Goal: Task Accomplishment & Management: Manage account settings

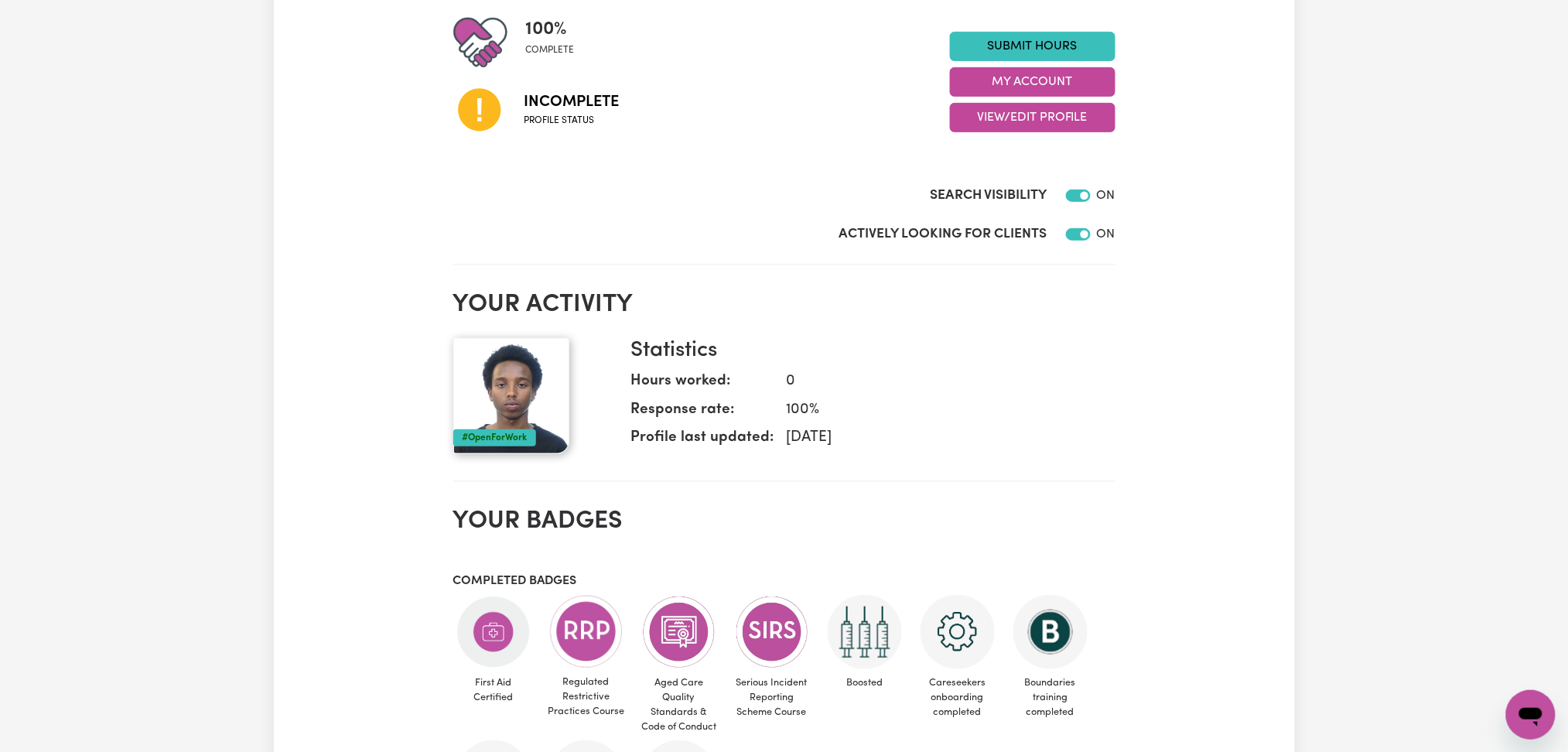
scroll to position [30, 0]
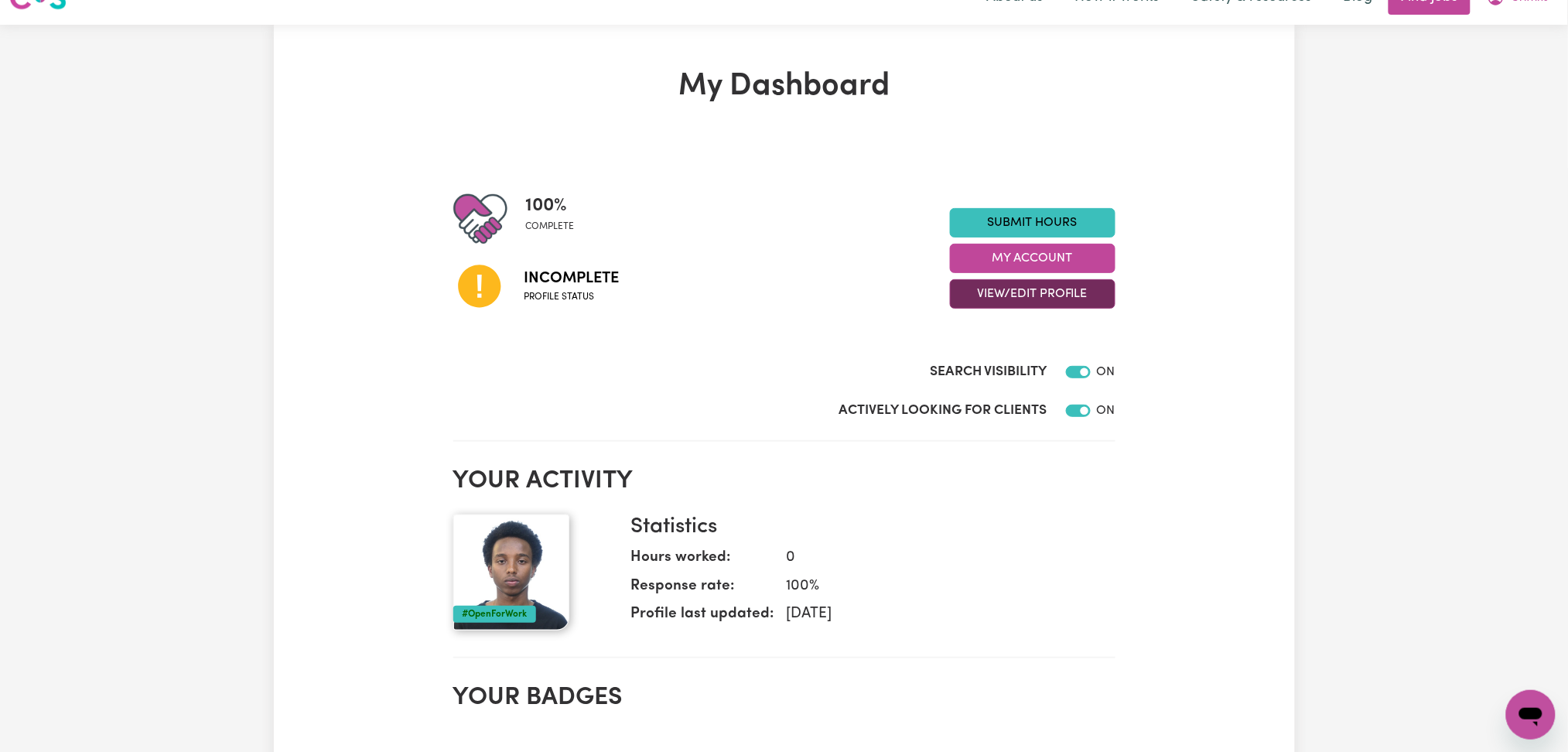
click at [1007, 299] on button "View/Edit Profile" at bounding box center [1033, 293] width 166 height 30
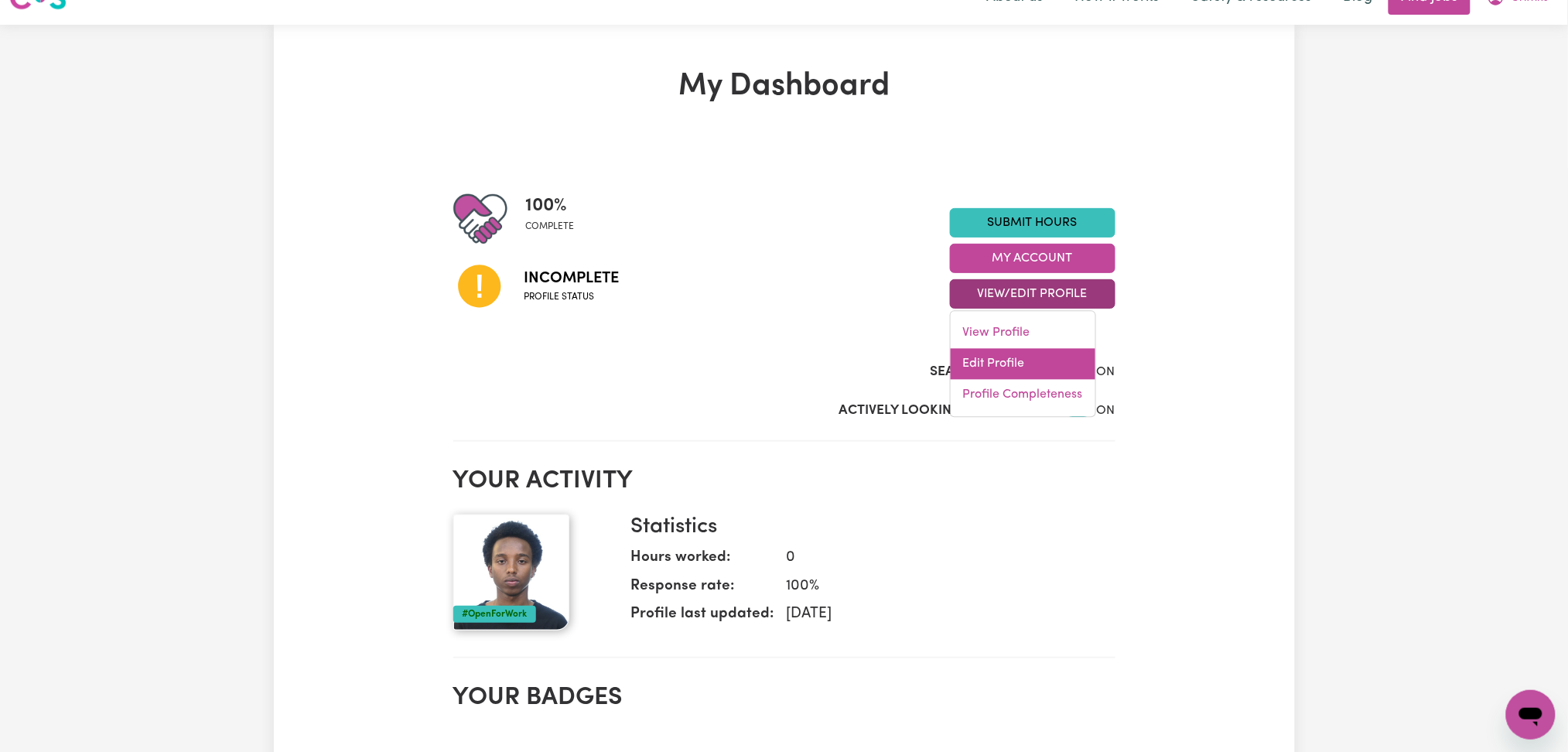
click at [991, 357] on link "Edit Profile" at bounding box center [1022, 364] width 145 height 30
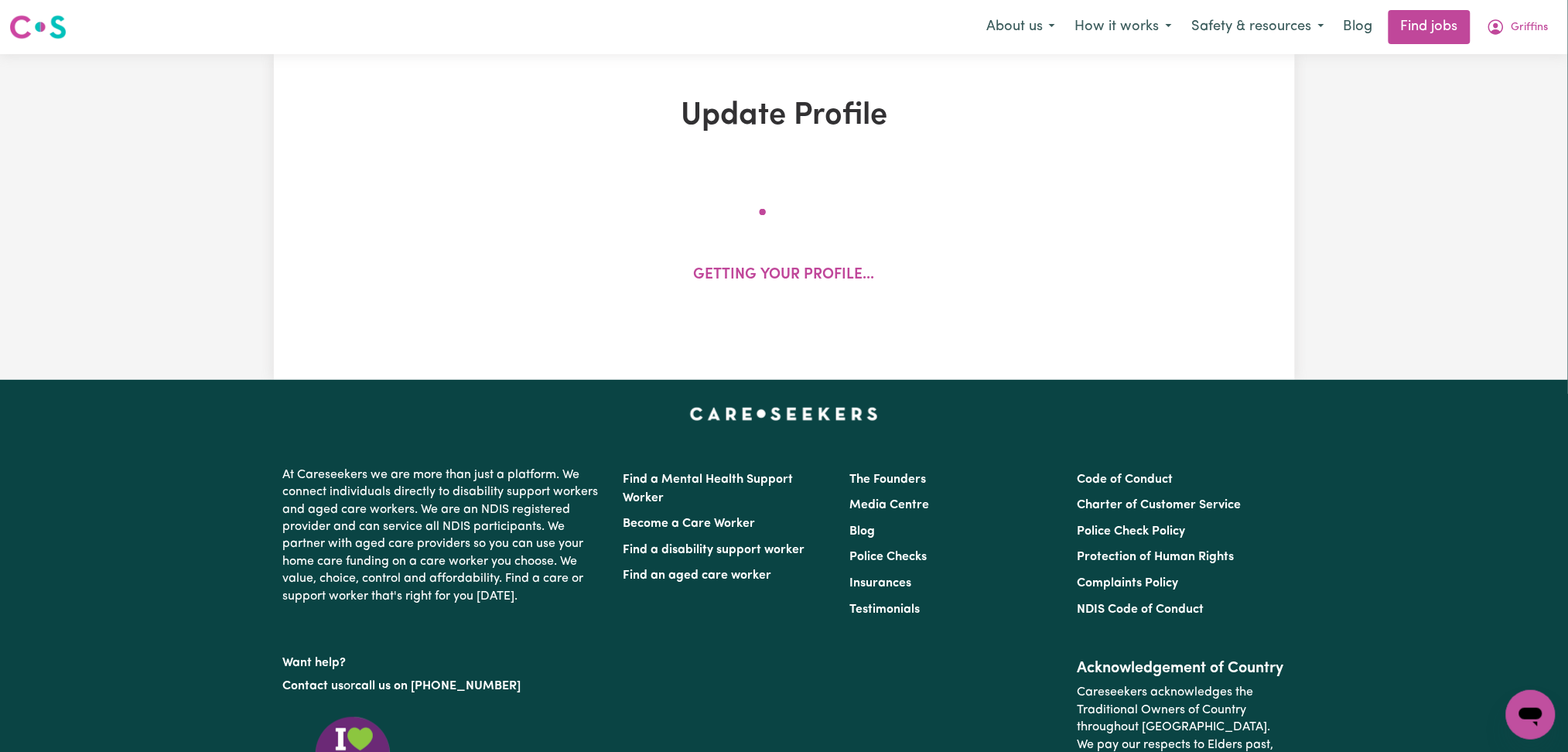
select select "male"
select select "Student Visa"
select select "Studying a healthcare related degree or qualification"
select select "45"
select select "55"
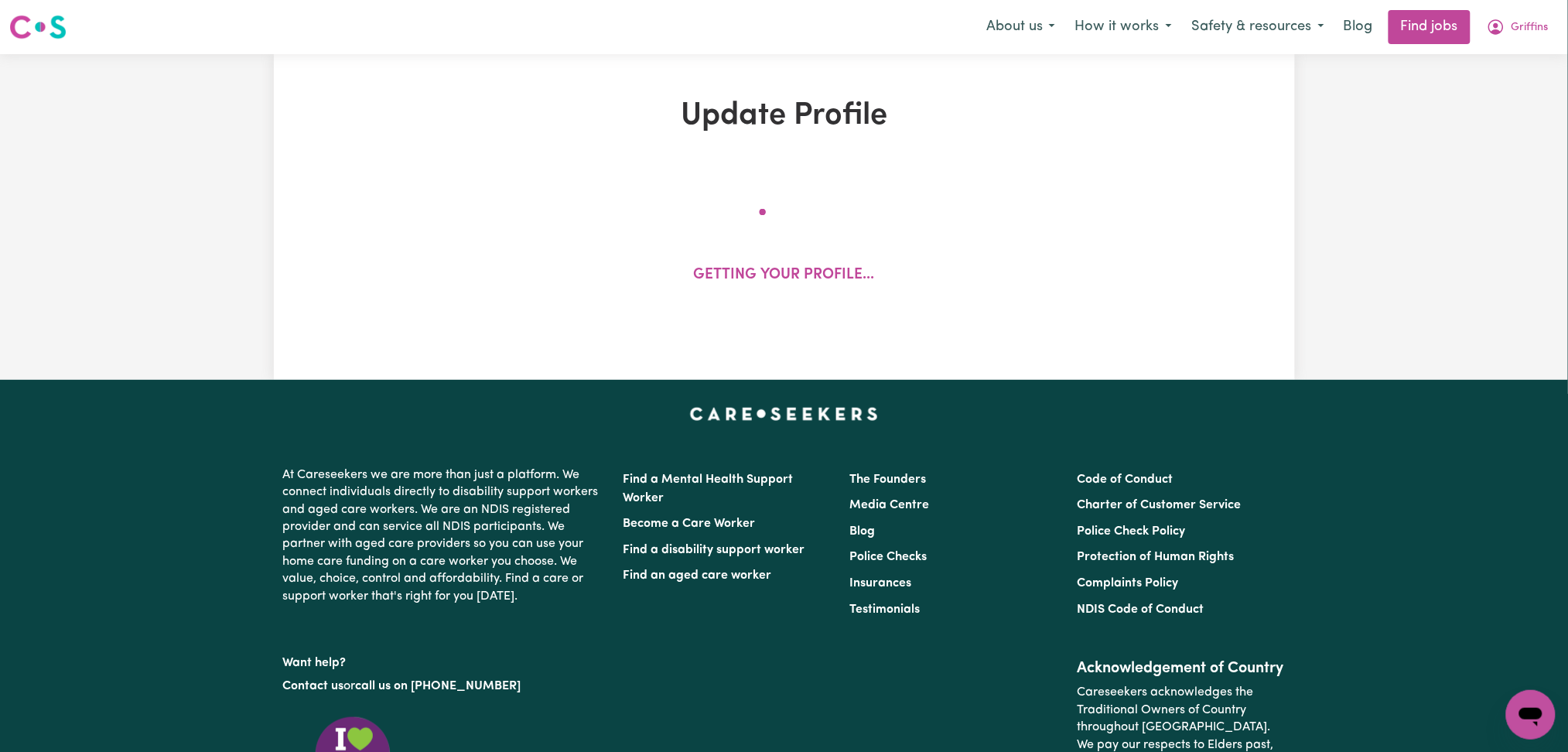
select select "60"
select select "75"
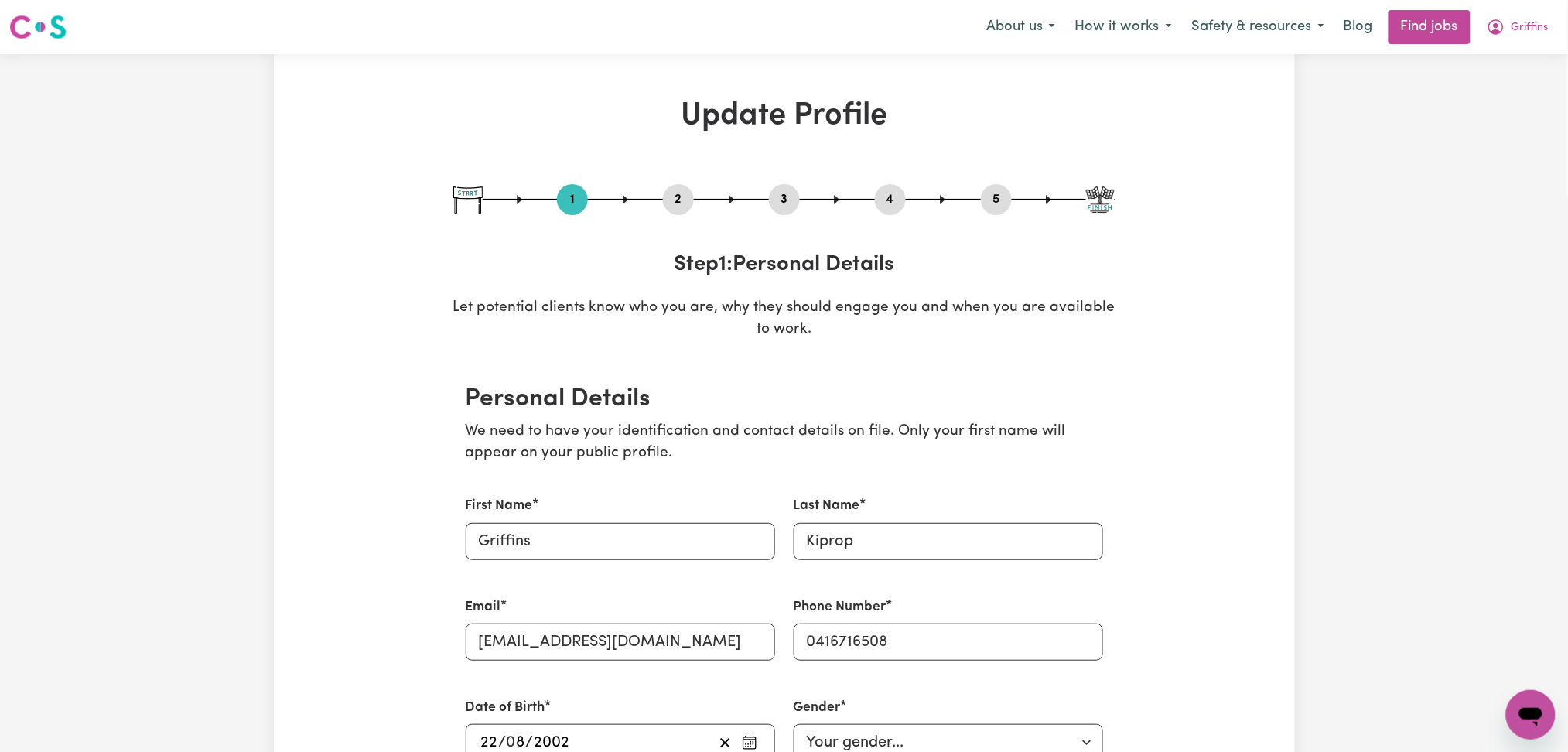
click at [997, 199] on button "5" at bounding box center [996, 199] width 30 height 20
select select "I am providing services privately on my own"
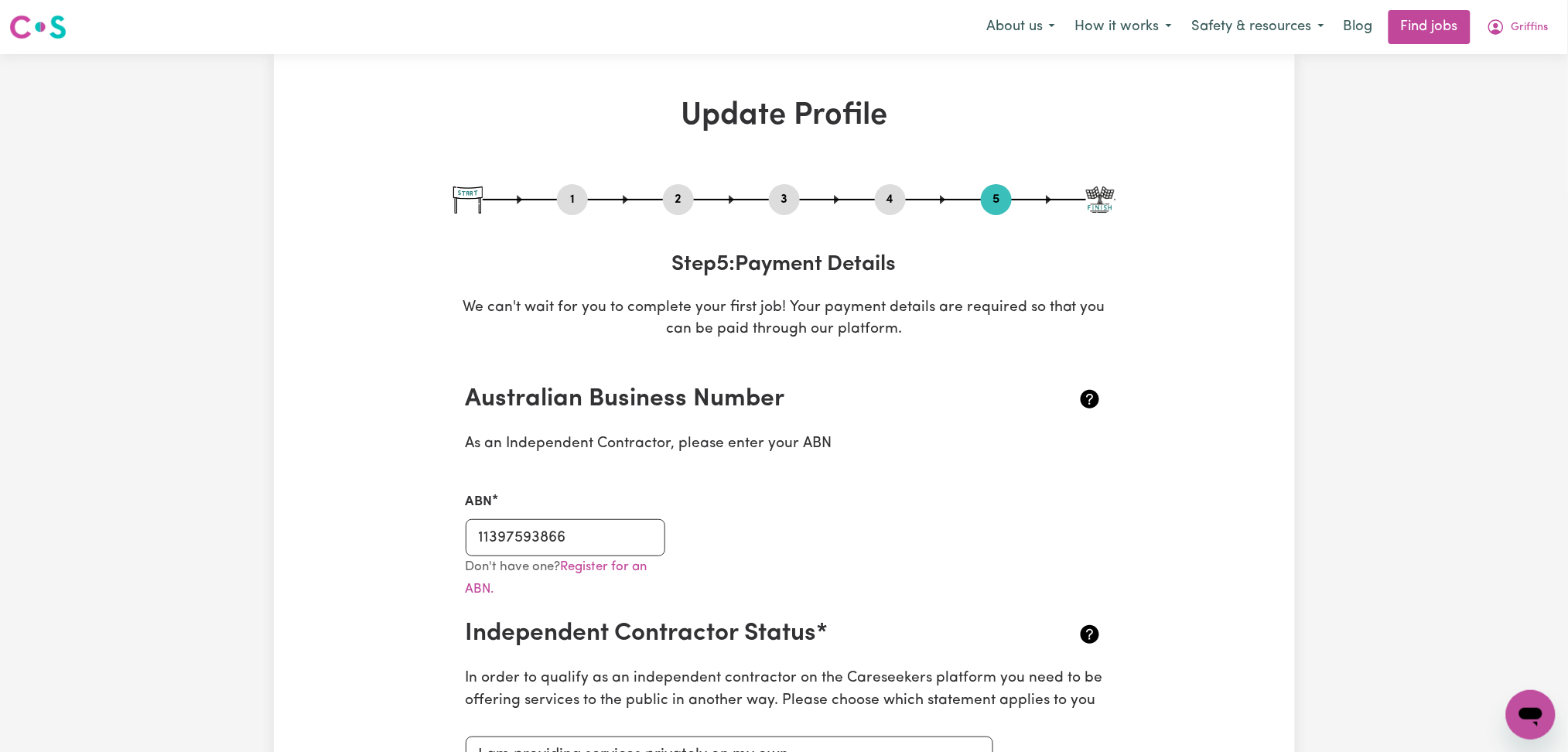
click at [887, 212] on div "4" at bounding box center [890, 199] width 30 height 30
click at [884, 212] on div "4" at bounding box center [890, 199] width 30 height 30
click at [891, 204] on button "4" at bounding box center [890, 199] width 30 height 20
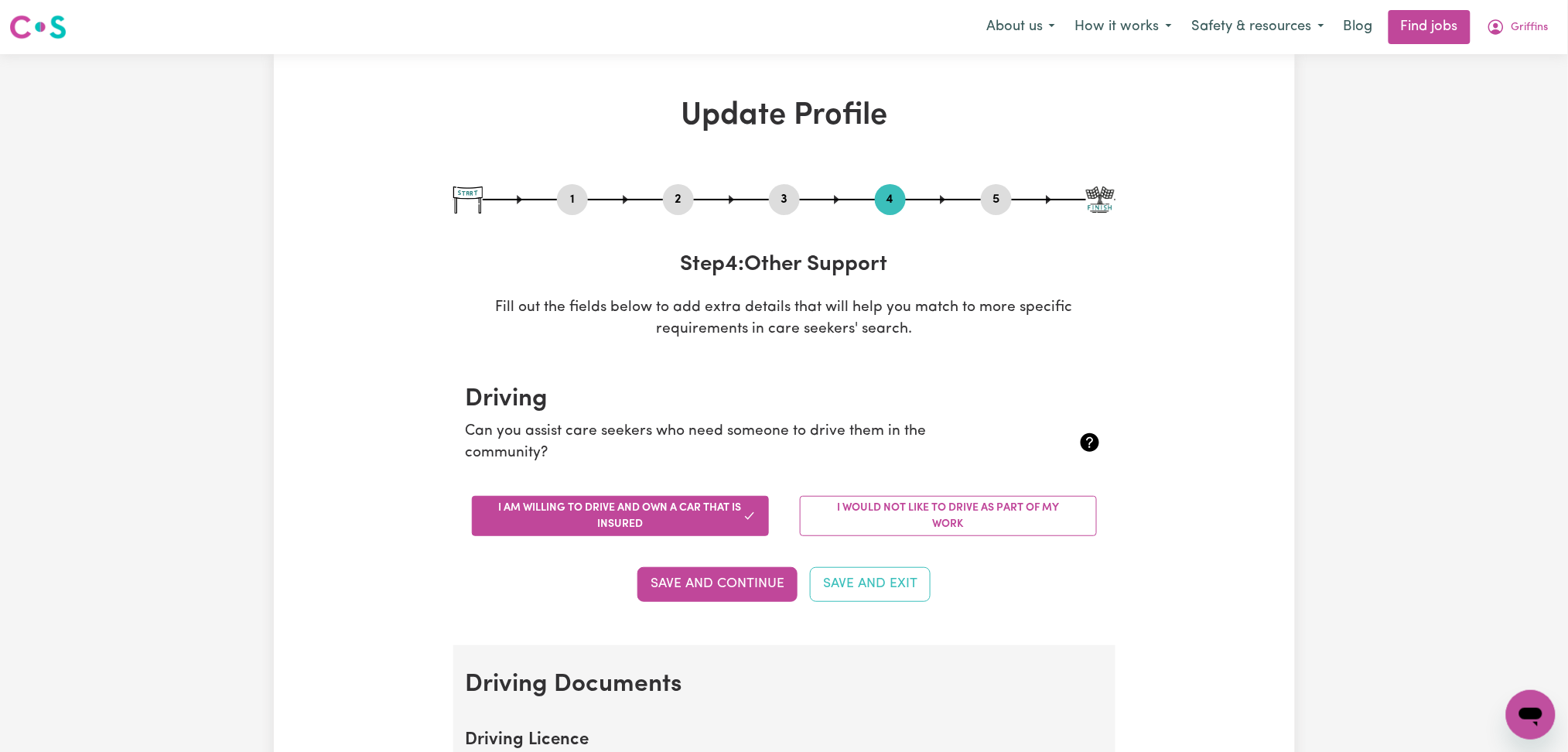
scroll to position [309, 0]
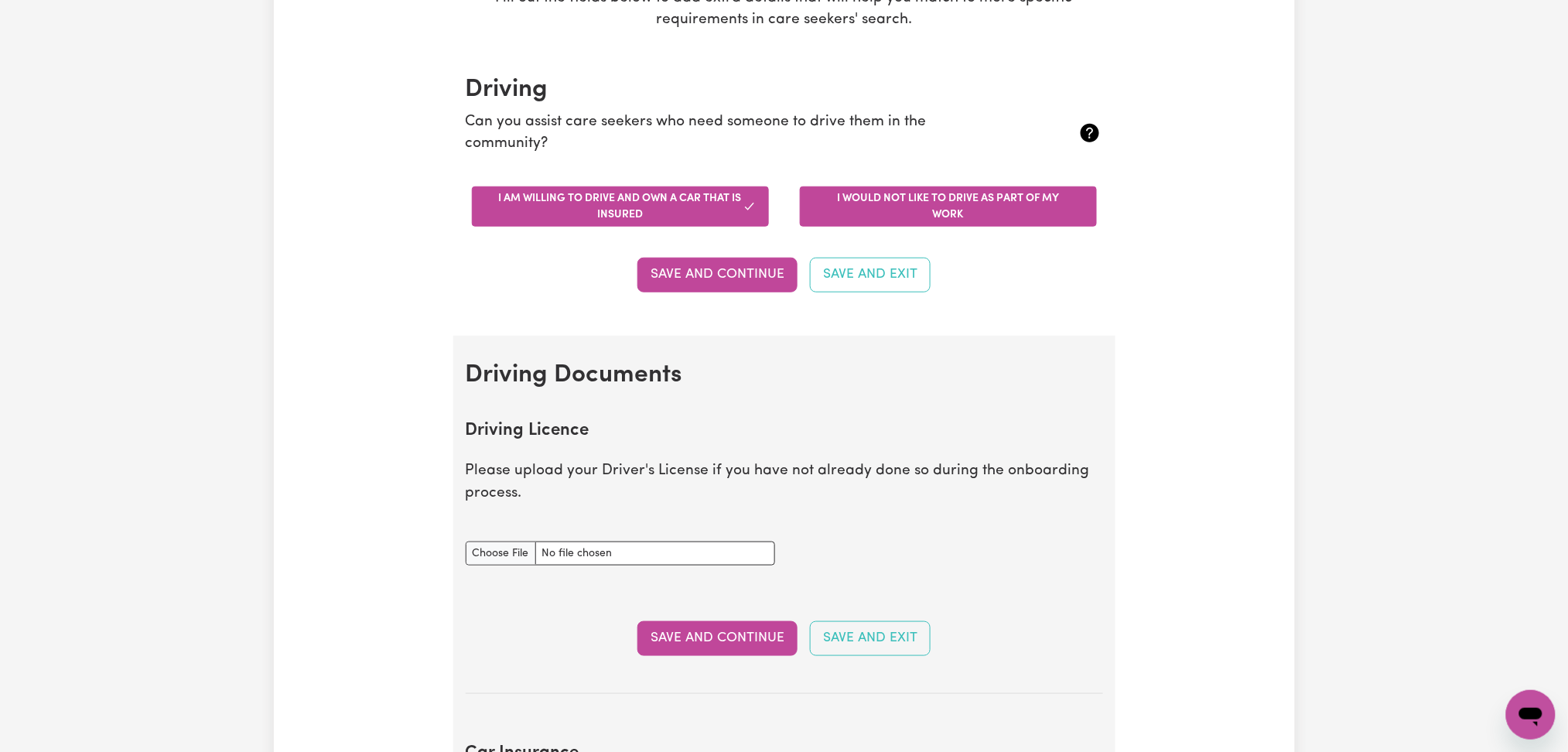
click at [881, 215] on button "I would not like to drive as part of my work" at bounding box center [948, 207] width 297 height 40
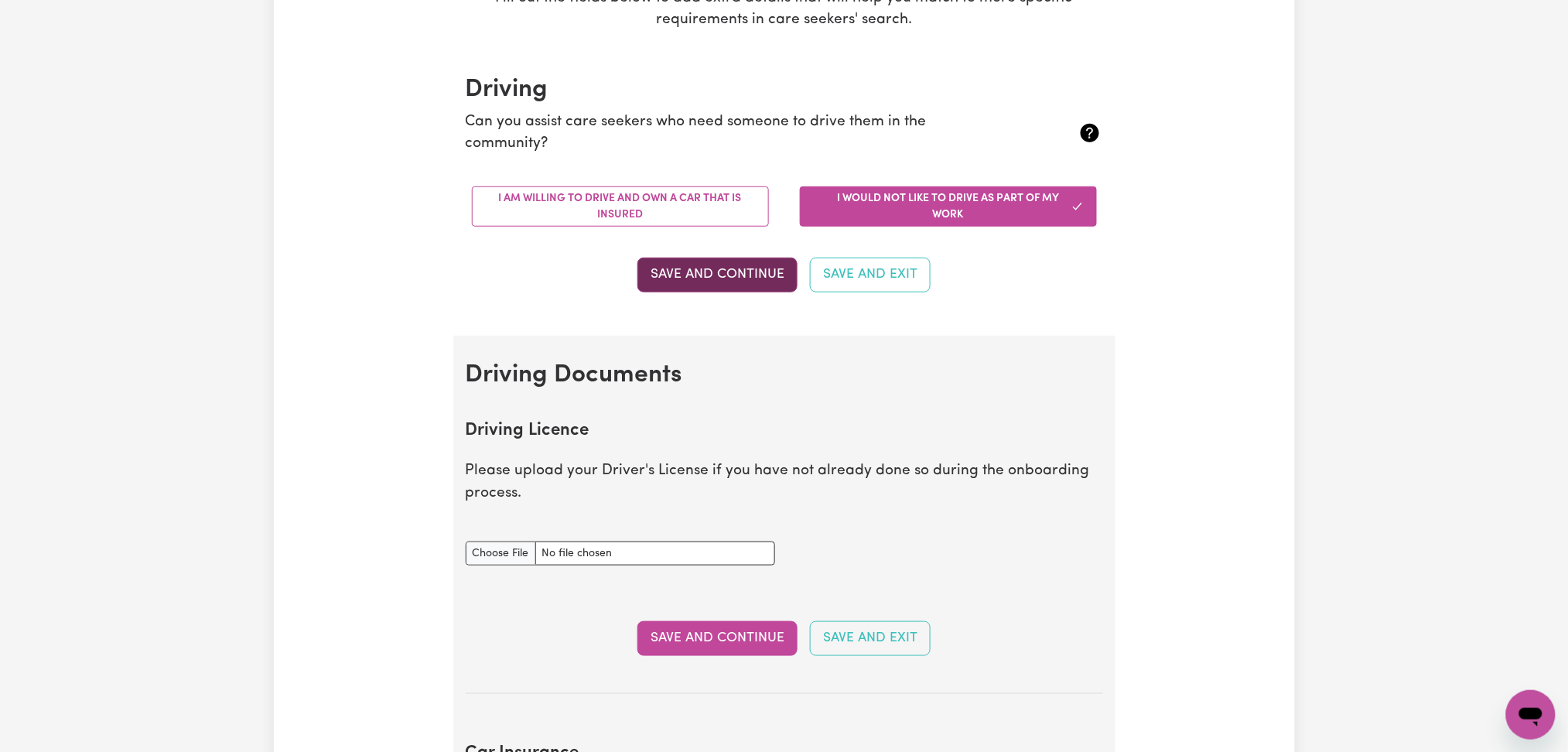
click at [741, 288] on button "Save and Continue" at bounding box center [717, 275] width 160 height 34
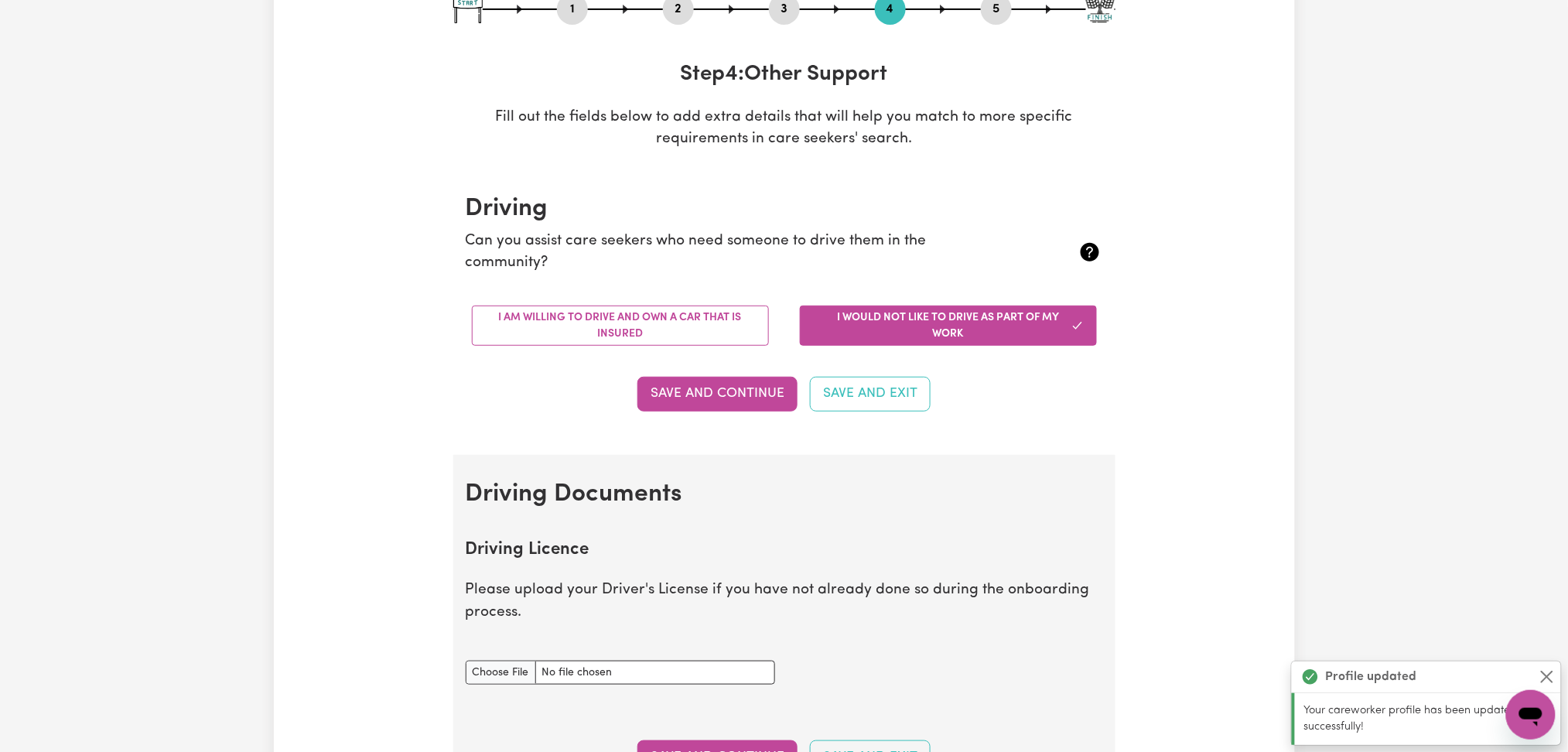
scroll to position [0, 0]
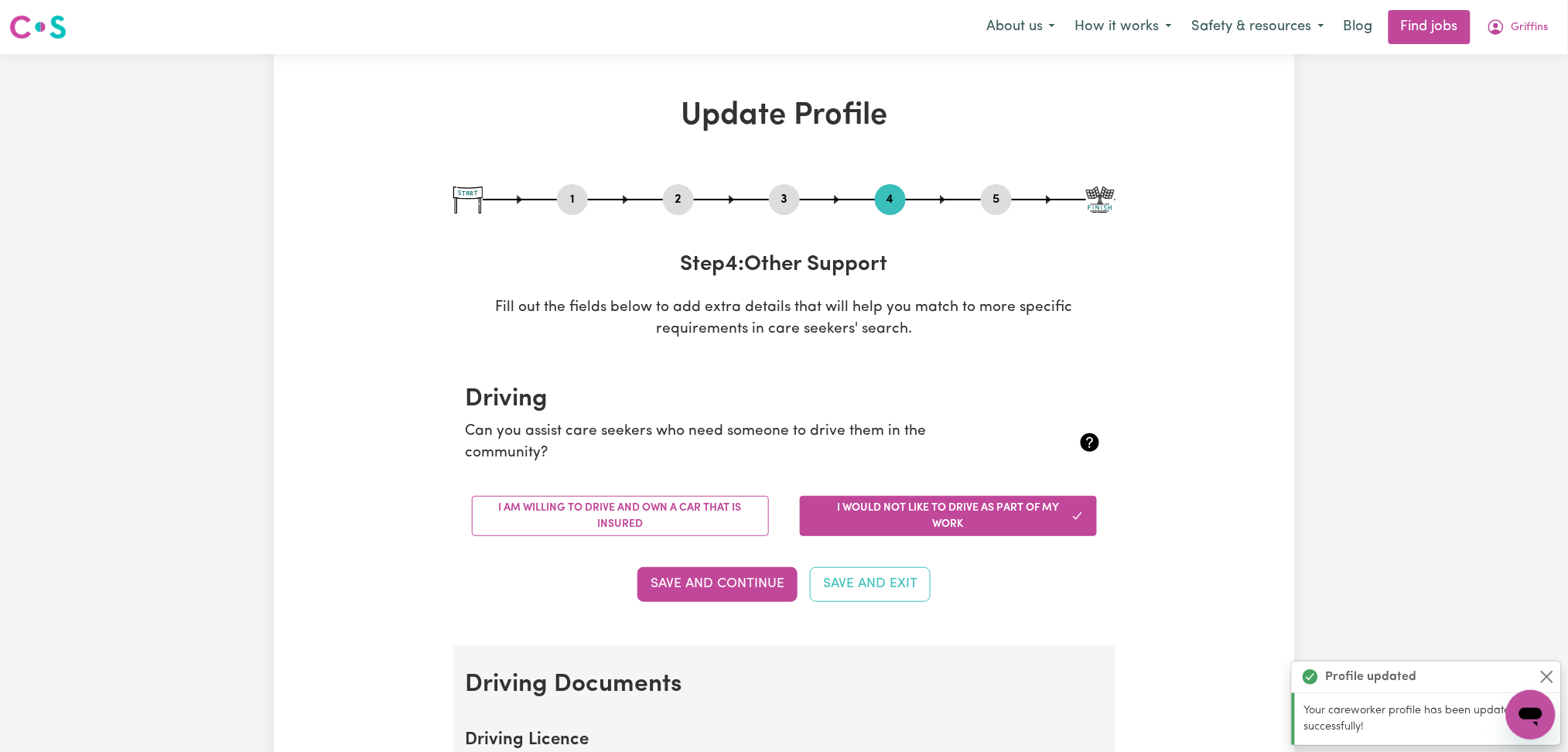
click at [571, 203] on button "1" at bounding box center [572, 199] width 30 height 20
select select "male"
select select "Student Visa"
select select "Studying a healthcare related degree or qualification"
select select "45"
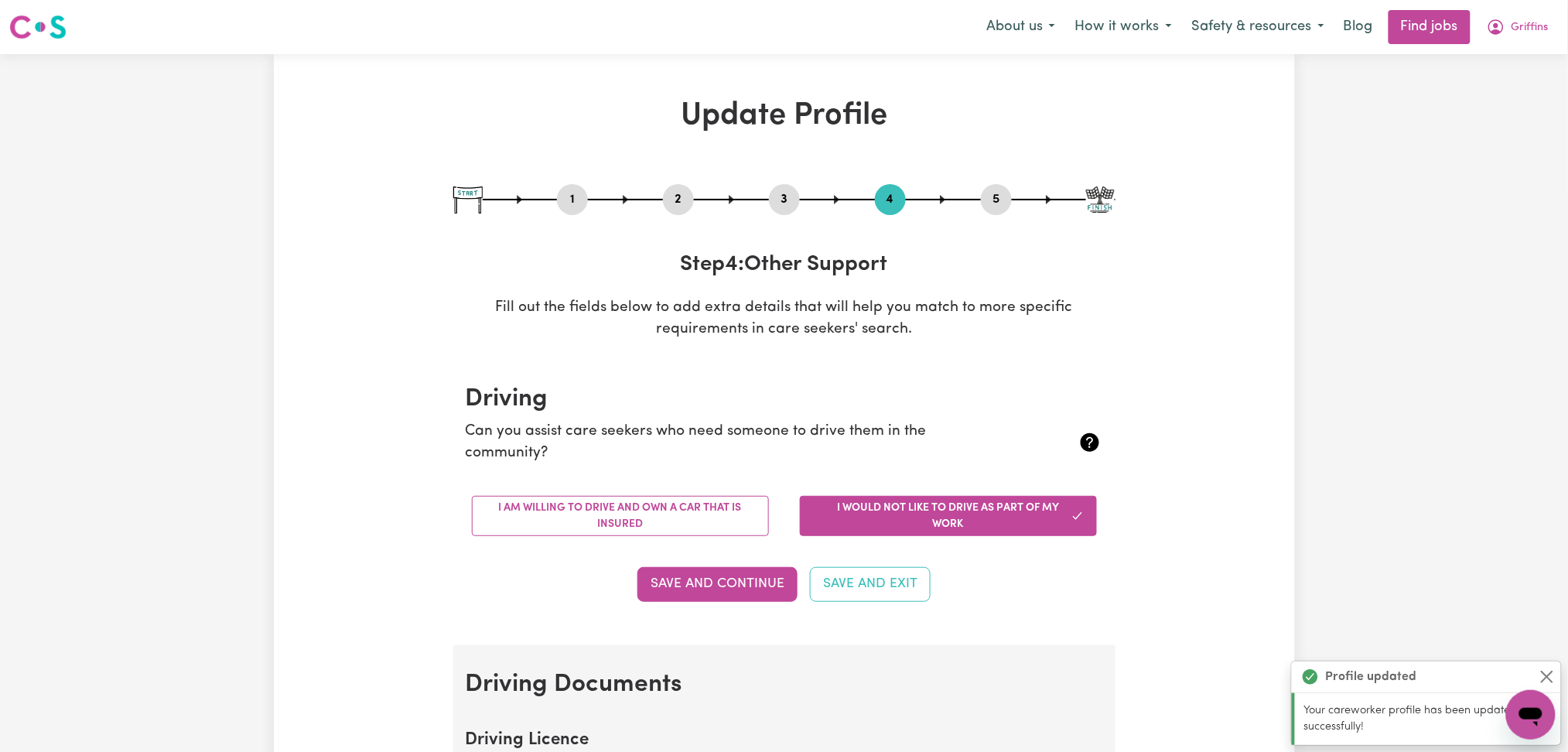
select select "55"
select select "60"
select select "75"
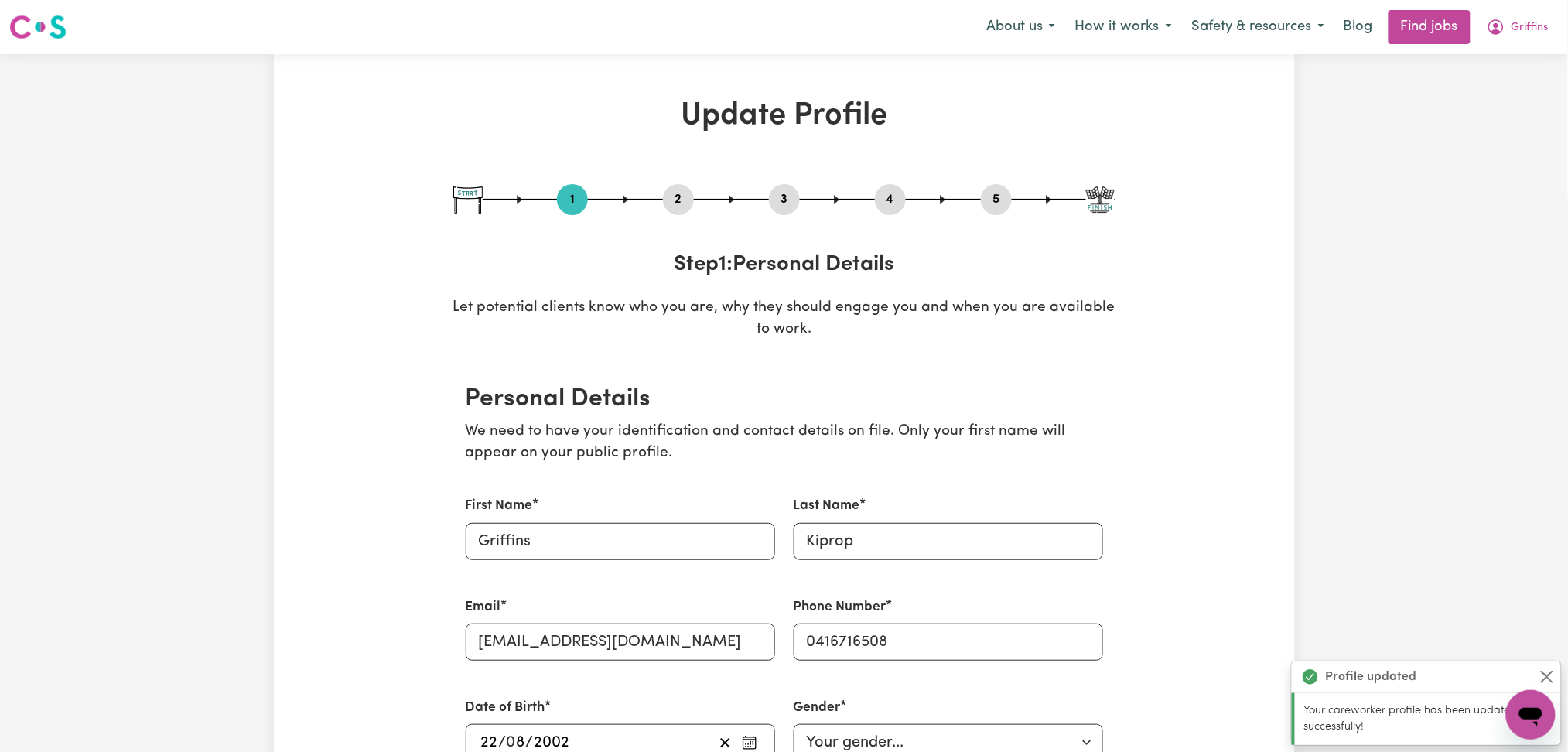
click at [686, 193] on button "2" at bounding box center [678, 199] width 30 height 20
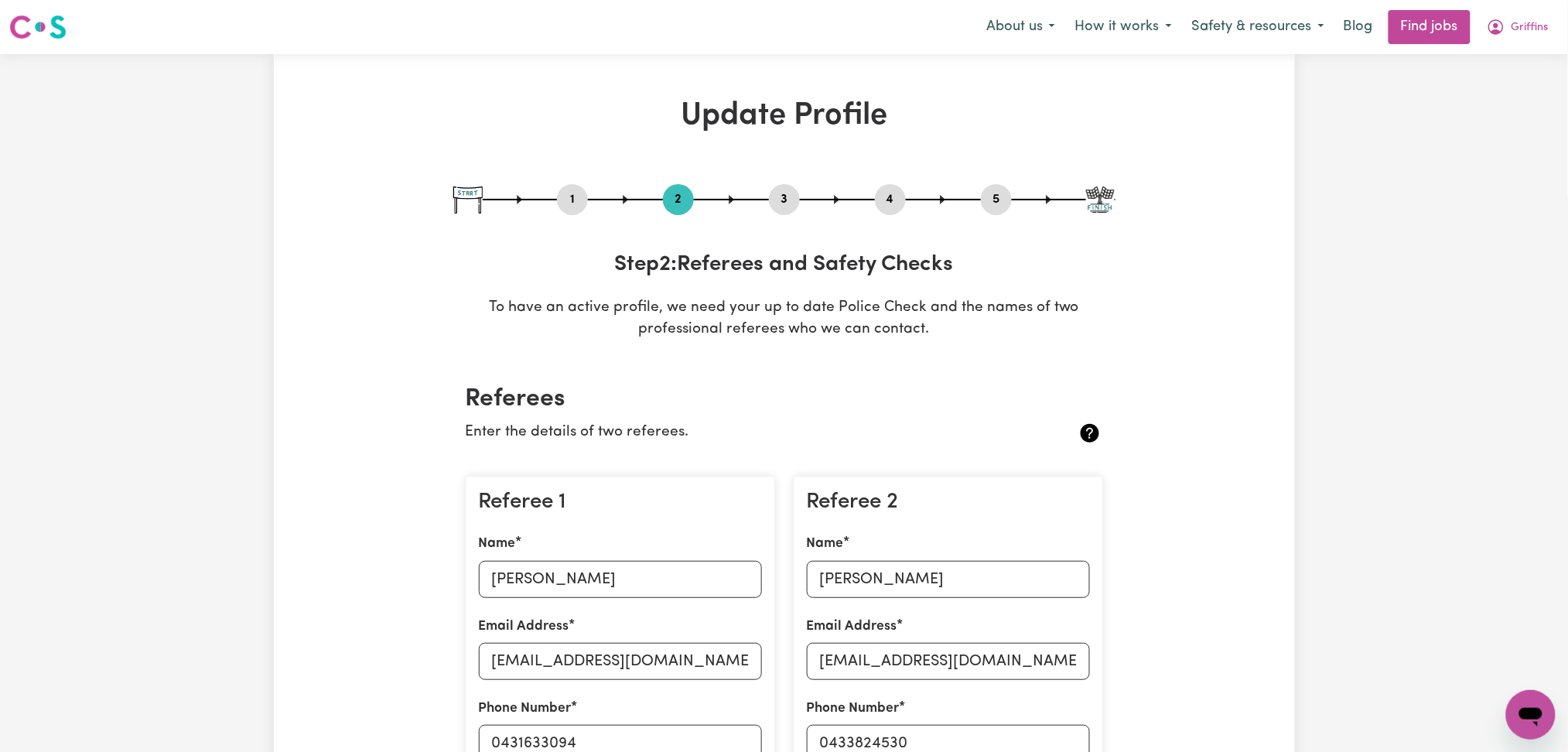
click at [786, 189] on button "3" at bounding box center [784, 199] width 30 height 20
select select "2023"
select select "2024"
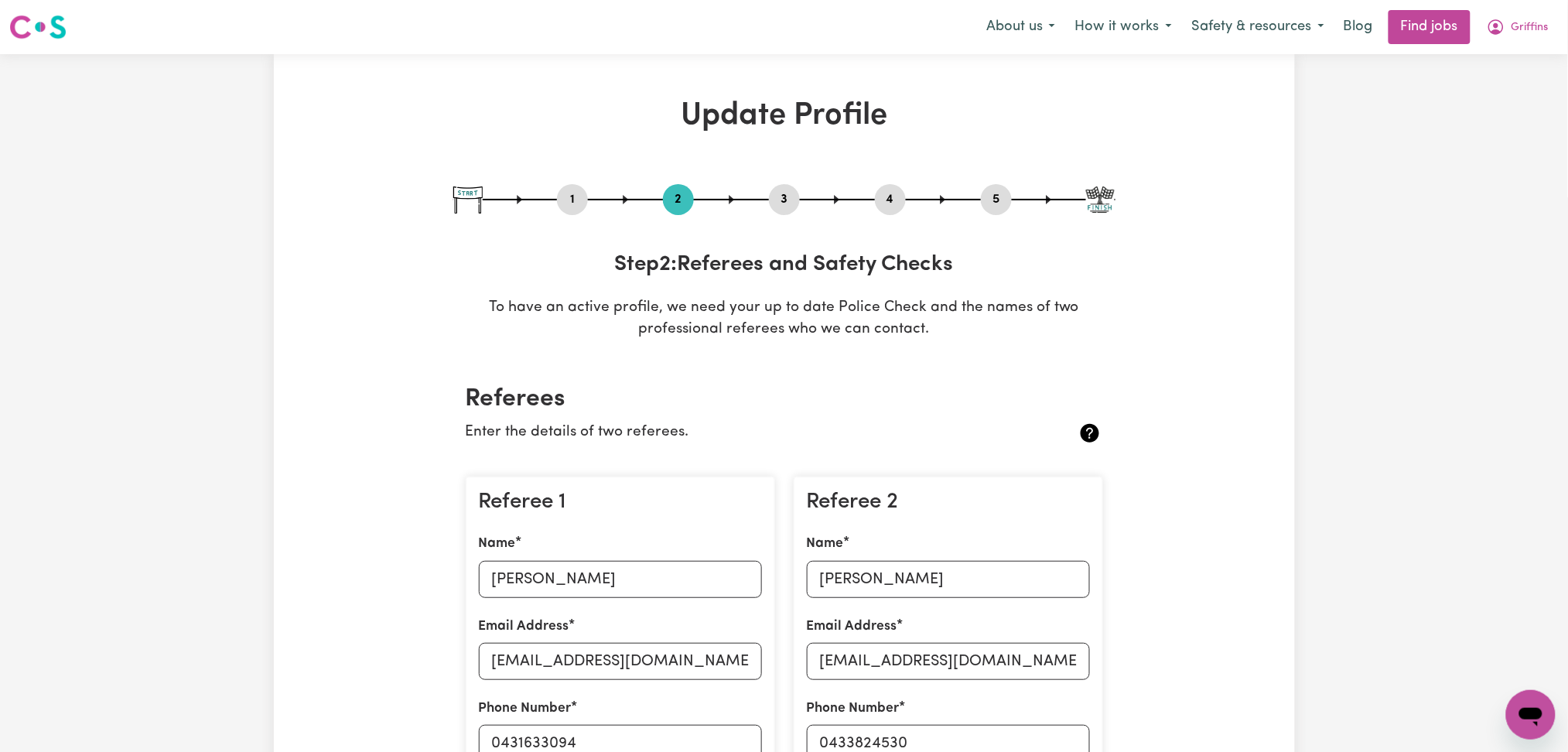
select select "2025"
select select "Certificate III (Individual Support)"
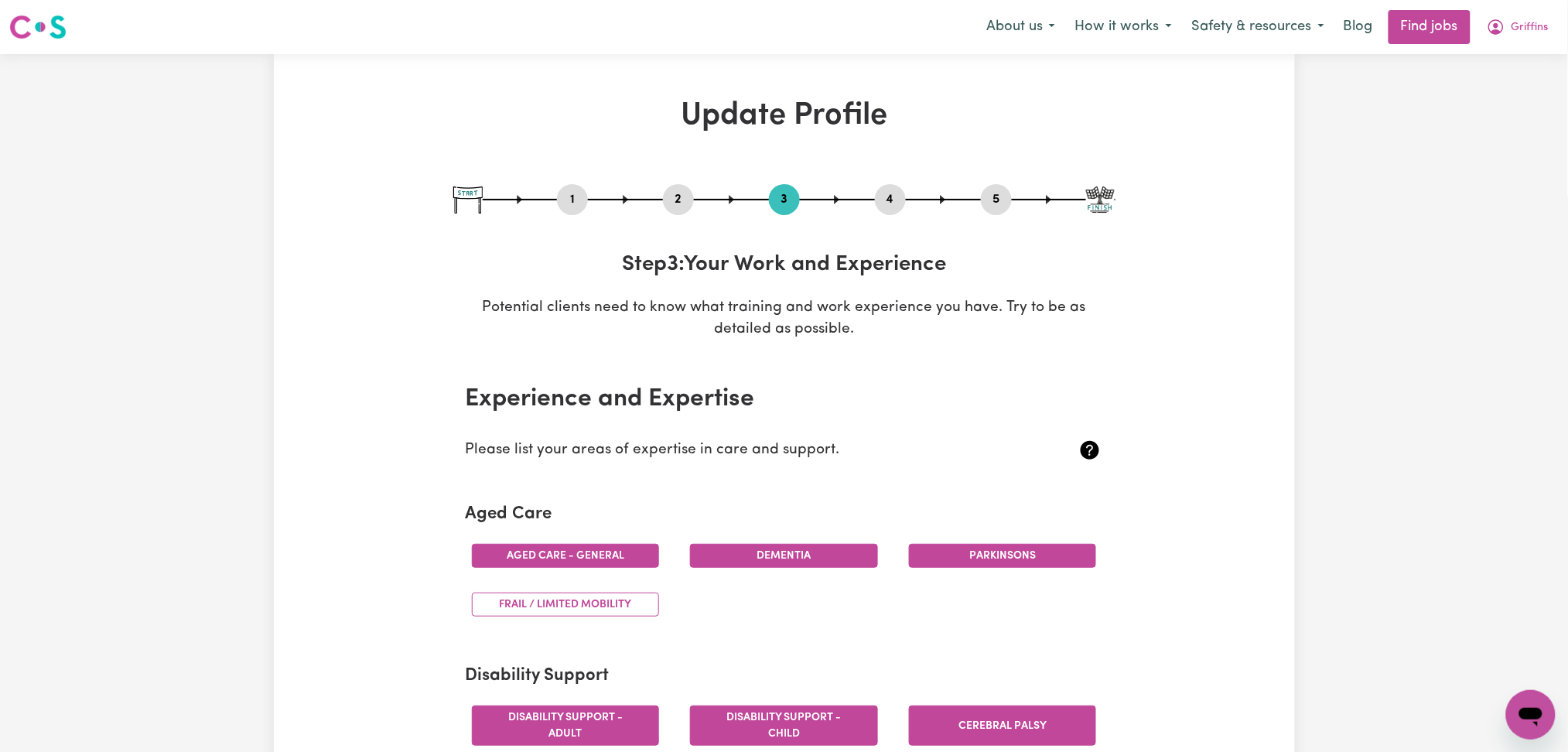
click at [784, 196] on button "3" at bounding box center [784, 199] width 30 height 20
click at [899, 199] on button "4" at bounding box center [890, 199] width 30 height 20
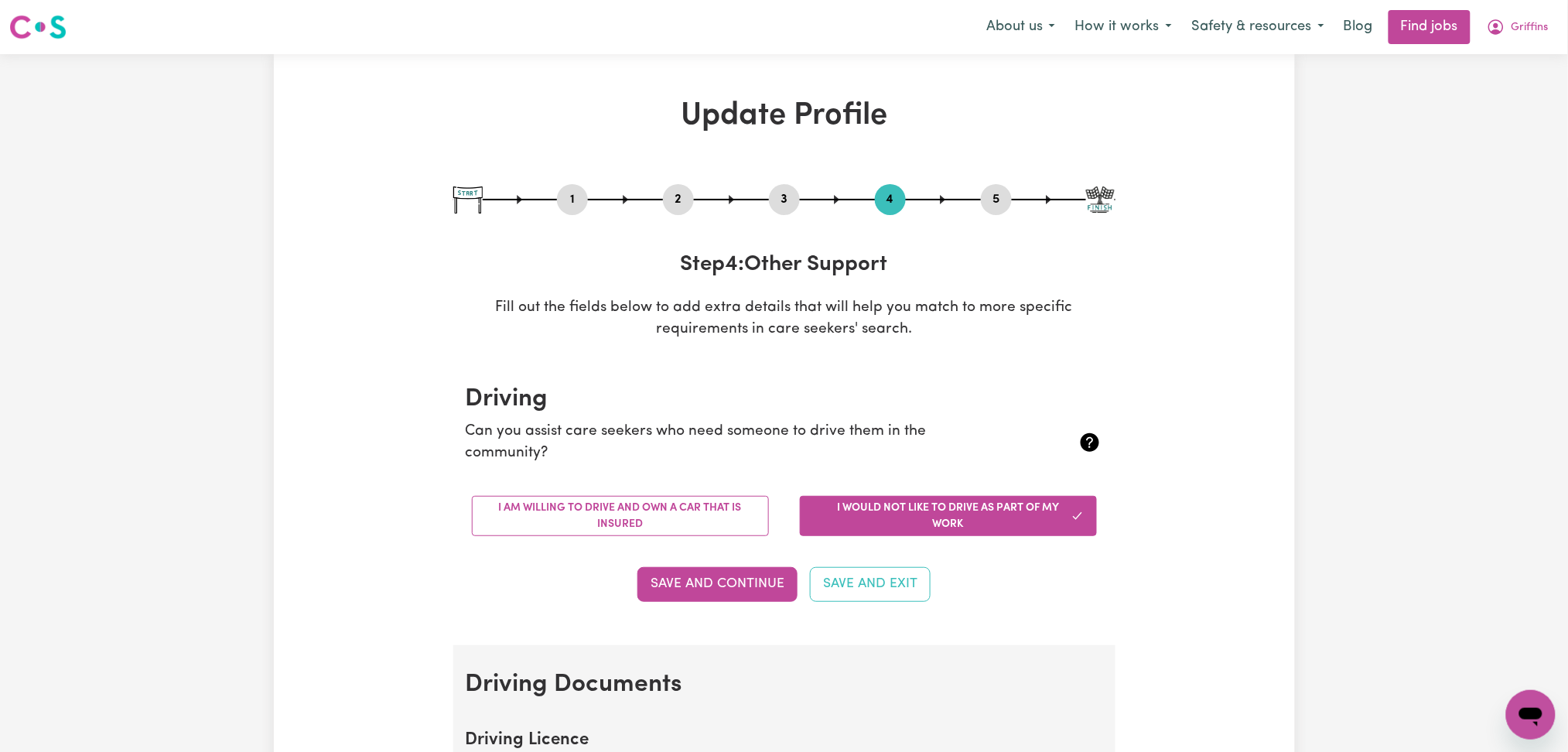
click at [1007, 211] on div "1 2 3 4 5" at bounding box center [784, 199] width 662 height 30
click at [990, 203] on button "5" at bounding box center [996, 199] width 30 height 20
select select "I am providing services privately on my own"
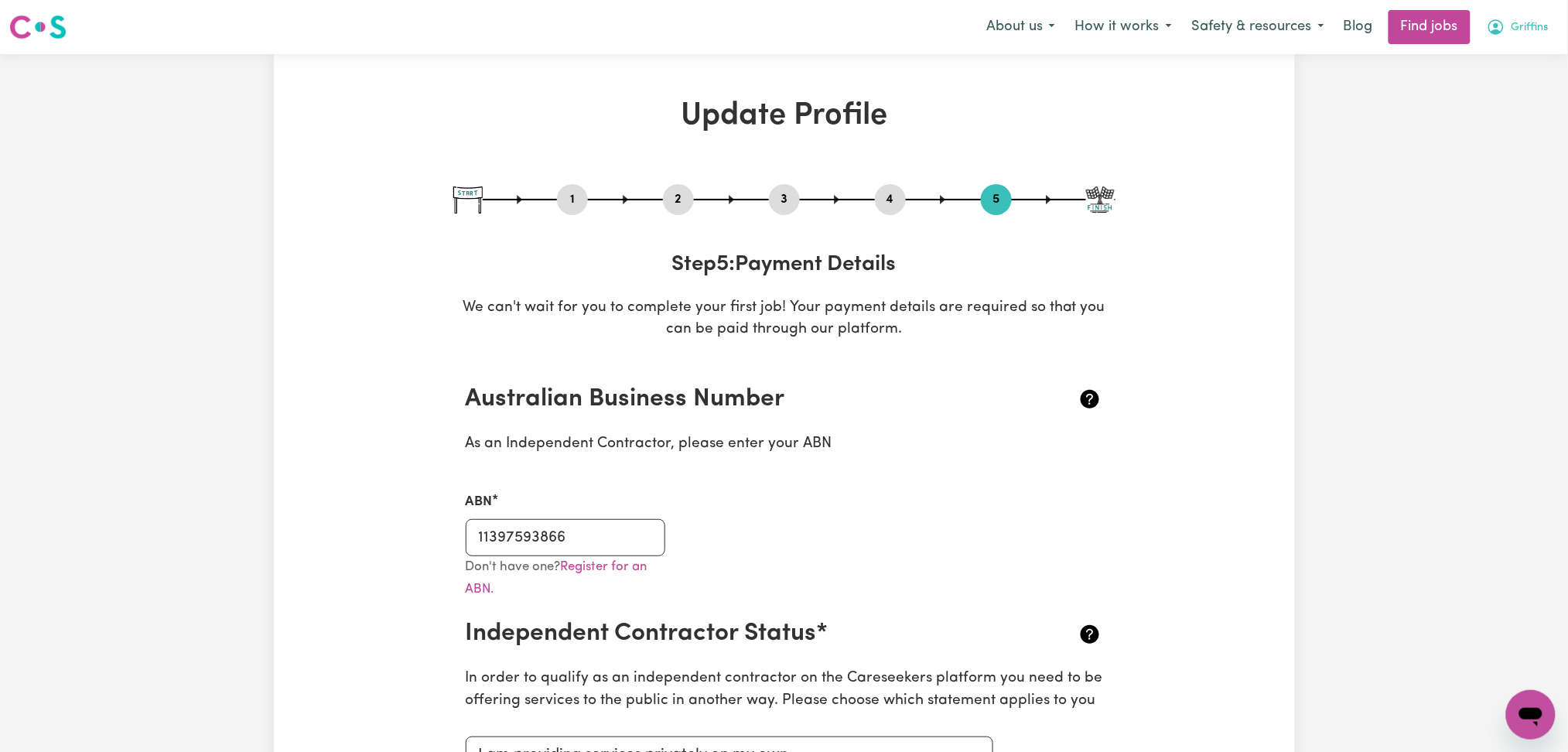
click at [1511, 31] on button "Griffins" at bounding box center [1518, 27] width 82 height 32
click at [1499, 88] on link "My Dashboard" at bounding box center [1497, 89] width 122 height 30
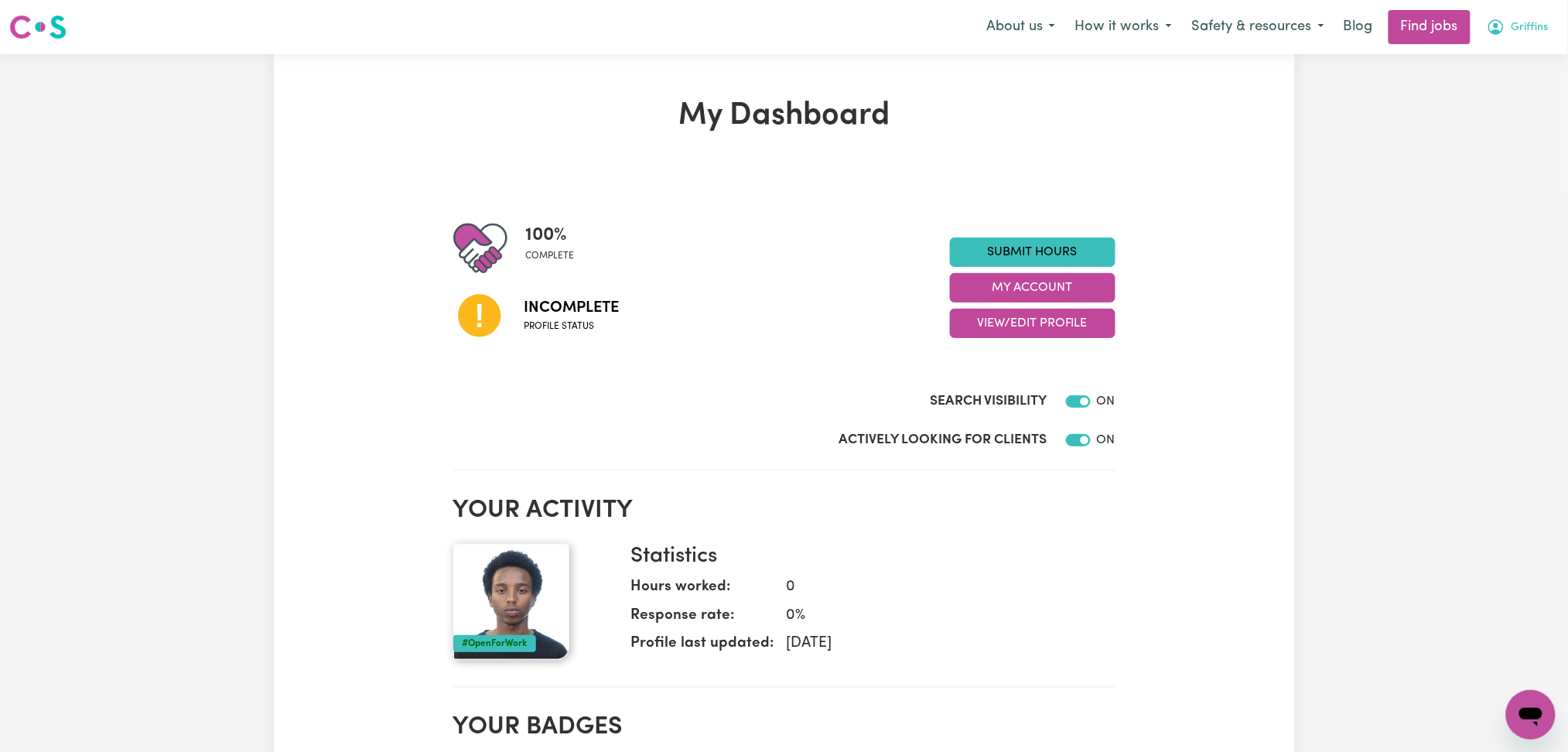
click at [1515, 29] on span "Griffins" at bounding box center [1529, 28] width 37 height 17
click at [1496, 105] on link "Logout" at bounding box center [1497, 118] width 122 height 30
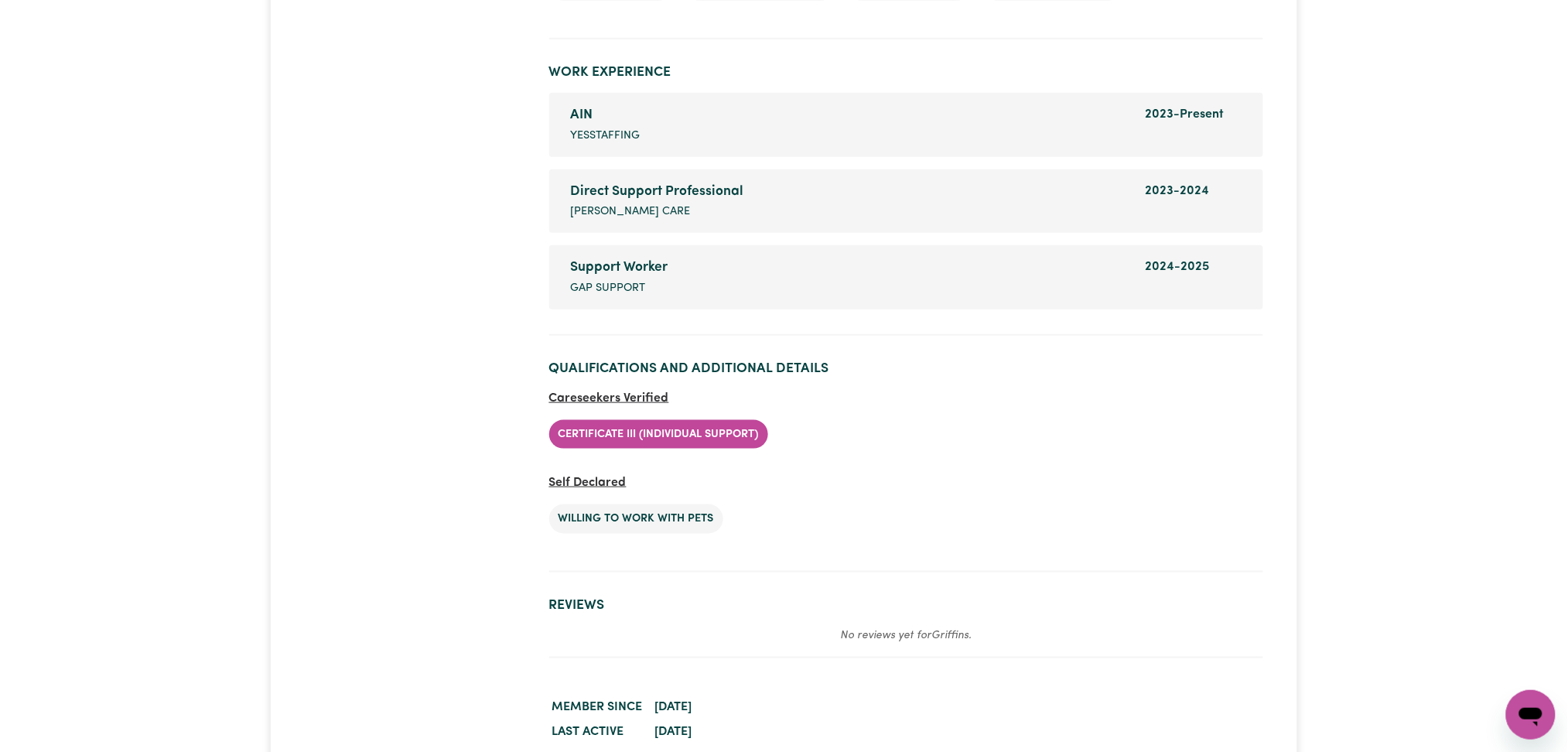
scroll to position [2644, 0]
